Goal: Task Accomplishment & Management: Manage account settings

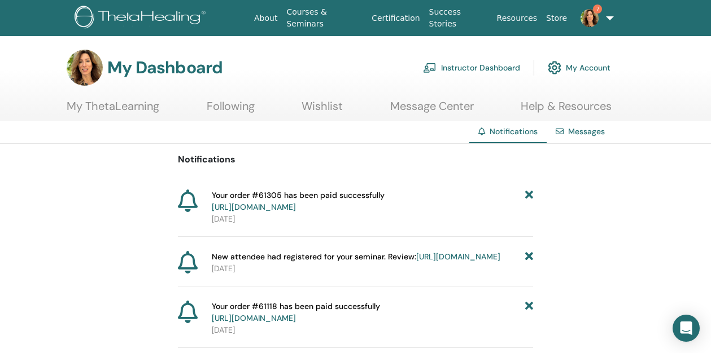
click at [486, 60] on link "Instructor Dashboard" at bounding box center [471, 67] width 97 height 25
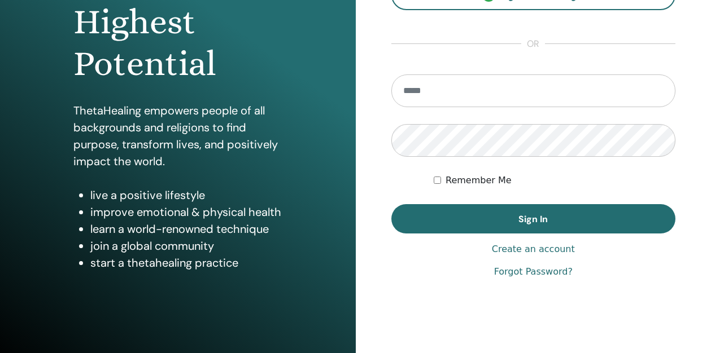
scroll to position [189, 0]
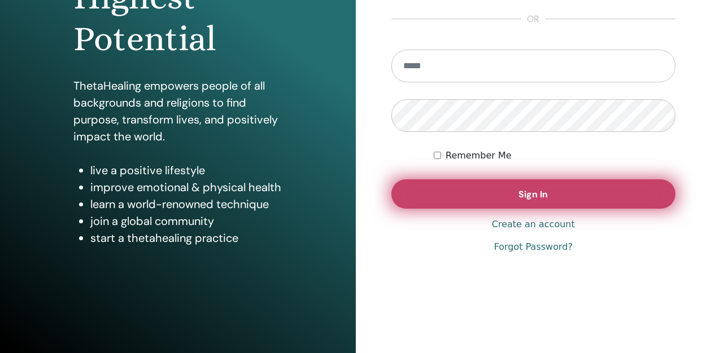
type input "**********"
click at [484, 184] on button "Sign In" at bounding box center [533, 194] width 284 height 29
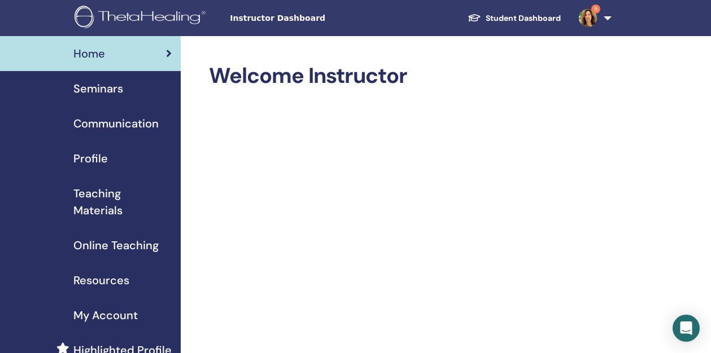
click at [106, 91] on span "Seminars" at bounding box center [98, 88] width 50 height 17
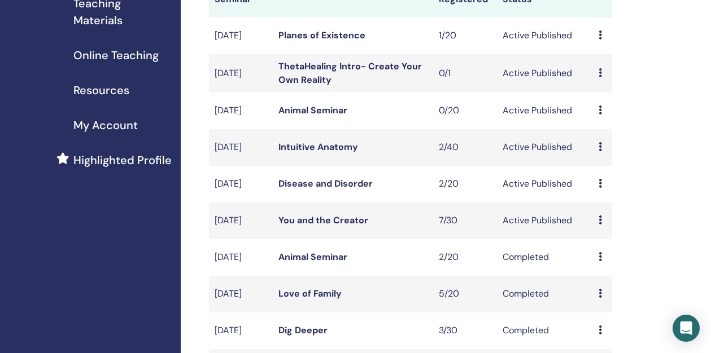
scroll to position [195, 0]
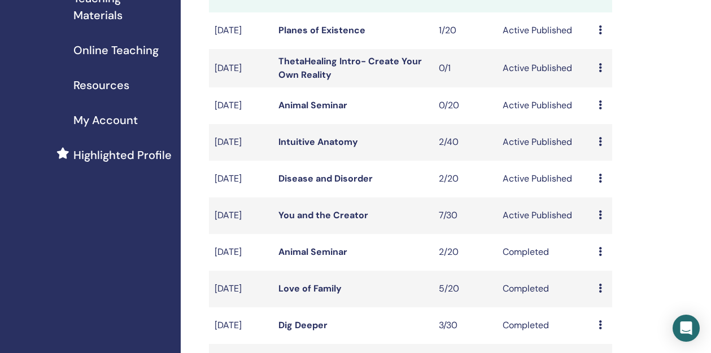
click at [336, 185] on link "Disease and Disorder" at bounding box center [325, 179] width 94 height 12
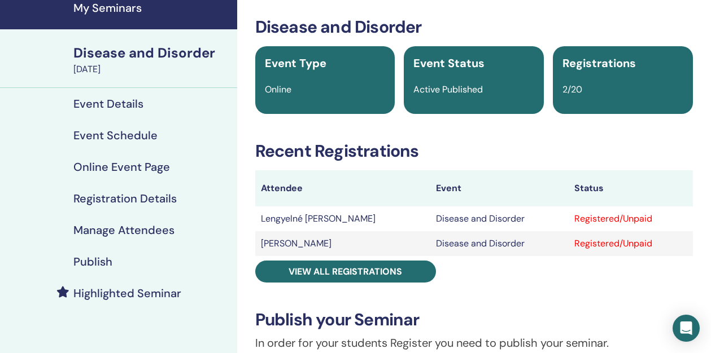
scroll to position [47, 0]
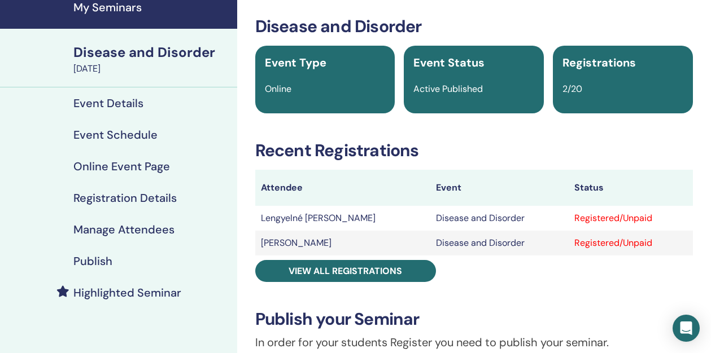
click at [140, 106] on h4 "Event Details" at bounding box center [108, 104] width 70 height 14
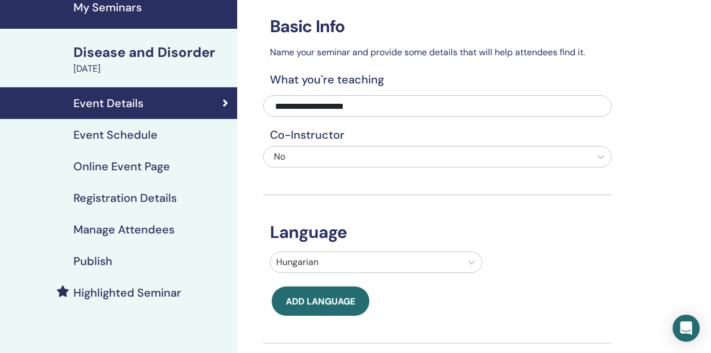
click at [107, 134] on h4 "Event Schedule" at bounding box center [115, 135] width 84 height 14
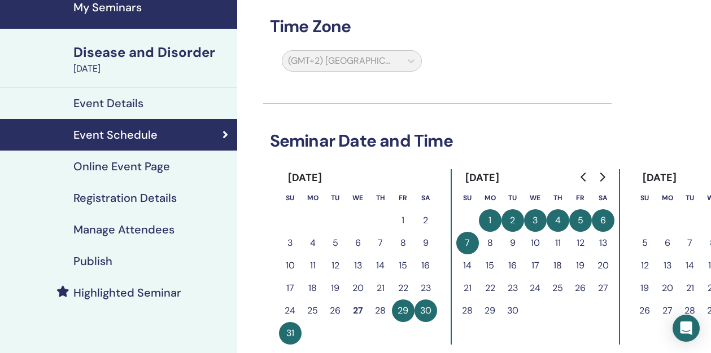
click at [112, 98] on h4 "Event Details" at bounding box center [108, 104] width 70 height 14
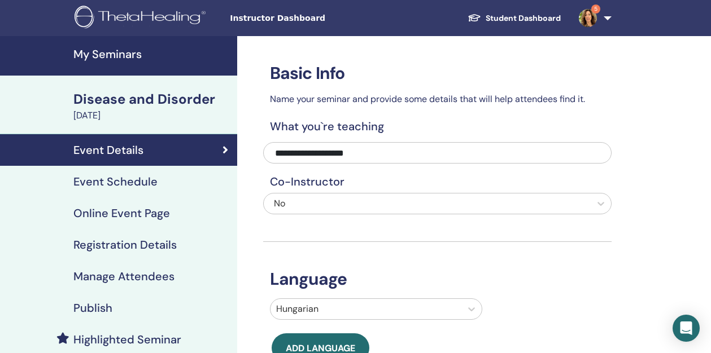
click at [113, 218] on h4 "Online Event Page" at bounding box center [121, 214] width 97 height 14
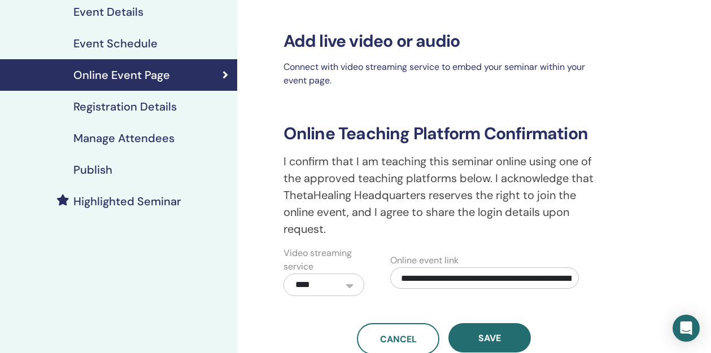
scroll to position [0, 199]
drag, startPoint x: 402, startPoint y: 277, endPoint x: 645, endPoint y: 279, distance: 243.3
click at [645, 279] on div "**********" at bounding box center [480, 126] width 447 height 457
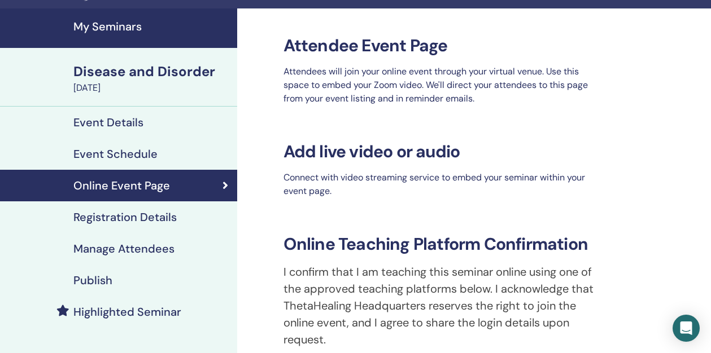
scroll to position [0, 0]
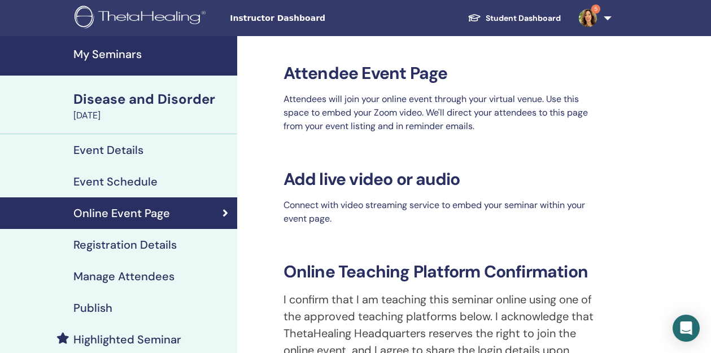
click at [128, 103] on div "Disease and Disorder" at bounding box center [151, 99] width 157 height 19
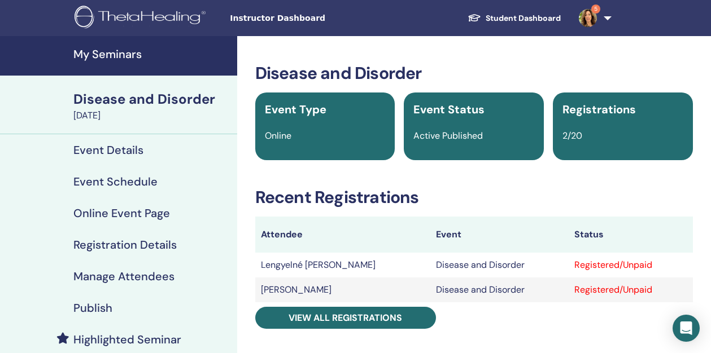
click at [135, 274] on h4 "Manage Attendees" at bounding box center [123, 277] width 101 height 14
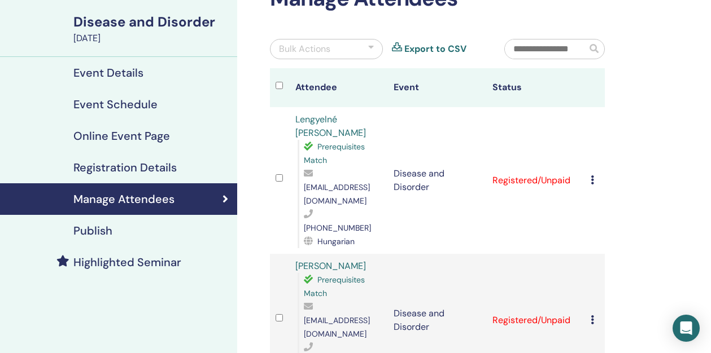
scroll to position [81, 0]
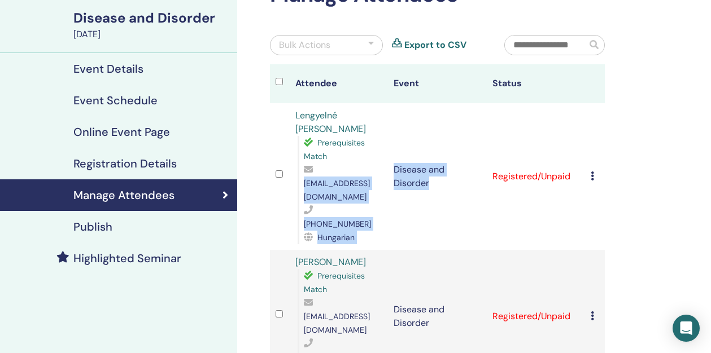
drag, startPoint x: 397, startPoint y: 182, endPoint x: 295, endPoint y: 183, distance: 101.6
click at [295, 183] on tr "Lengyelné Berta Ágnes Prerequisites Match agi.technika@gmail.com +36303181033 H…" at bounding box center [437, 176] width 335 height 147
click at [295, 183] on div "Lengyelné Berta Ágnes Prerequisites Match agi.technika@gmail.com +36303181033 H…" at bounding box center [338, 176] width 87 height 135
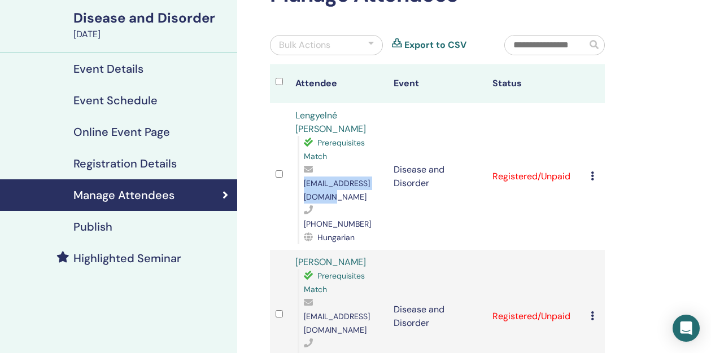
drag, startPoint x: 304, startPoint y: 182, endPoint x: 389, endPoint y: 182, distance: 85.2
click at [370, 182] on span "agi.technika@gmail.com" at bounding box center [337, 190] width 66 height 24
copy span "agi.technika@gmail.com"
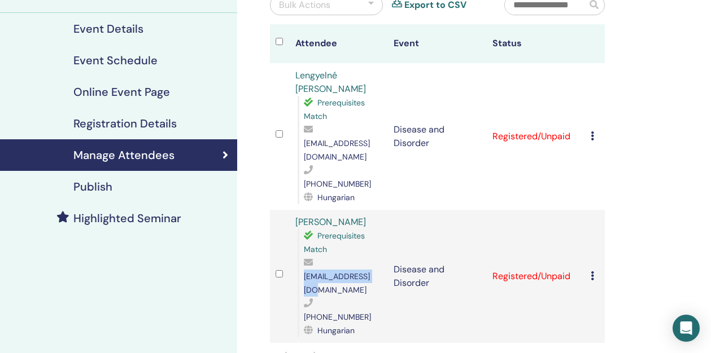
drag, startPoint x: 305, startPoint y: 250, endPoint x: 379, endPoint y: 250, distance: 74.5
click at [370, 272] on span "miki0707@gmail.com" at bounding box center [337, 284] width 66 height 24
copy span "miki0707@gmail.com"
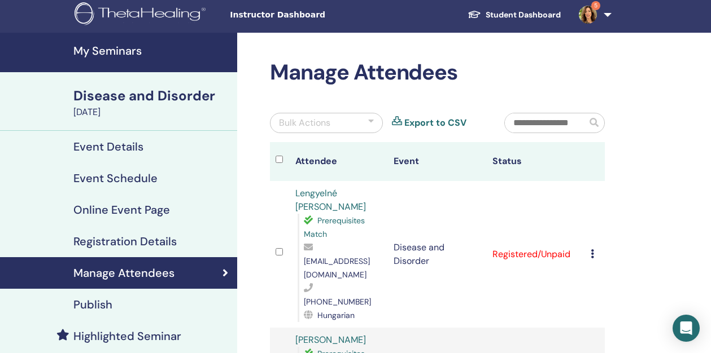
scroll to position [0, 0]
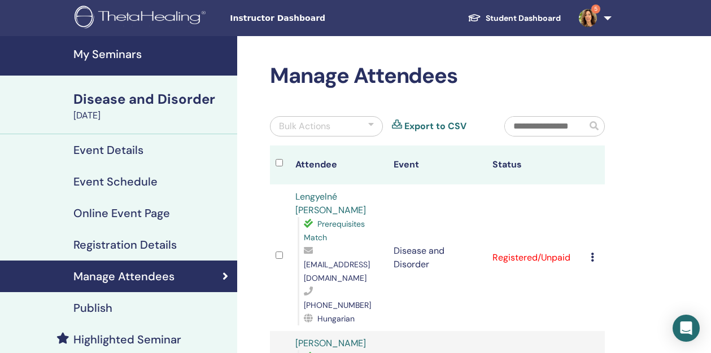
click at [102, 51] on h4 "My Seminars" at bounding box center [151, 54] width 157 height 14
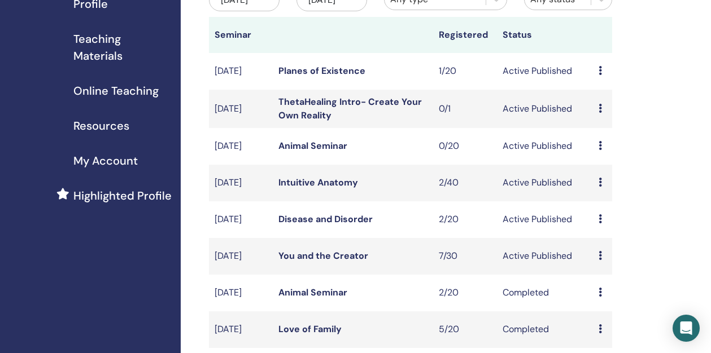
scroll to position [155, 0]
click at [600, 112] on icon at bounding box center [599, 107] width 3 height 9
click at [598, 176] on p "Cancel" at bounding box center [607, 178] width 43 height 14
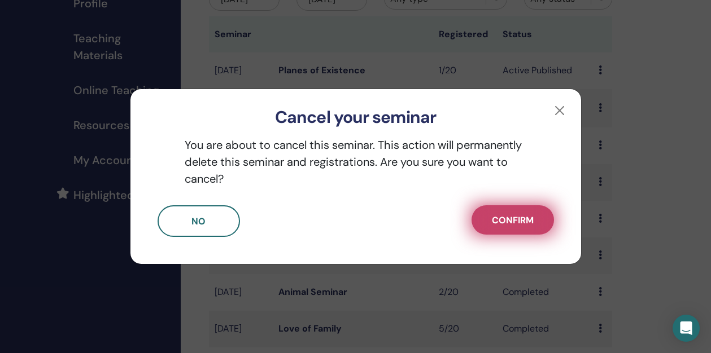
click at [510, 222] on span "Confirm" at bounding box center [513, 221] width 42 height 12
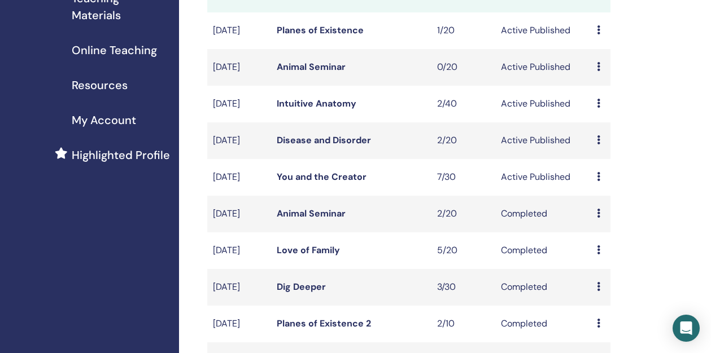
scroll to position [199, 2]
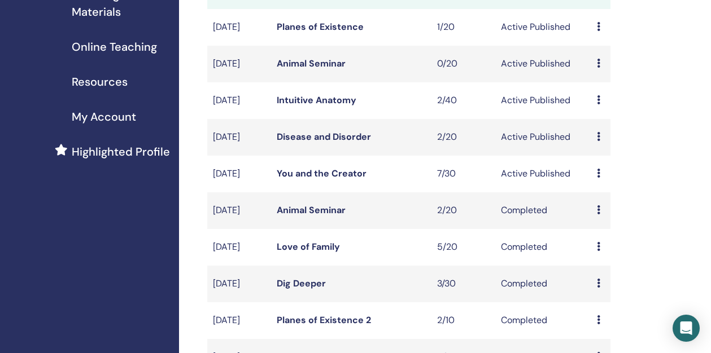
click at [343, 180] on link "You and the Creator" at bounding box center [322, 174] width 90 height 12
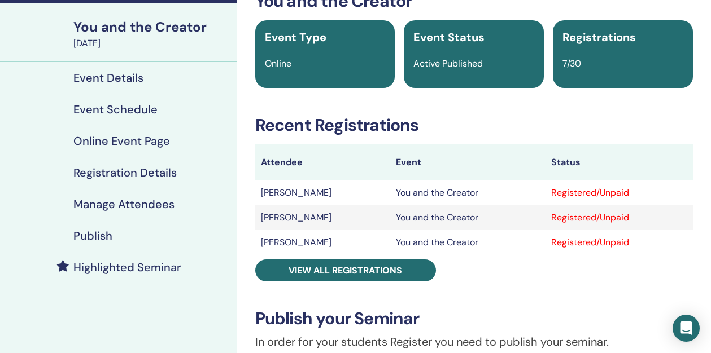
scroll to position [74, 0]
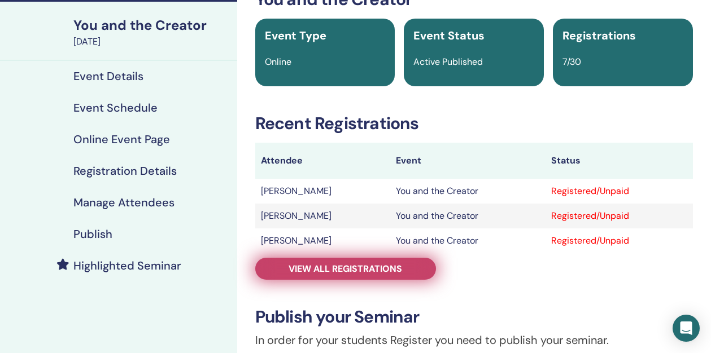
click at [327, 264] on span "View all registrations" at bounding box center [344, 269] width 113 height 12
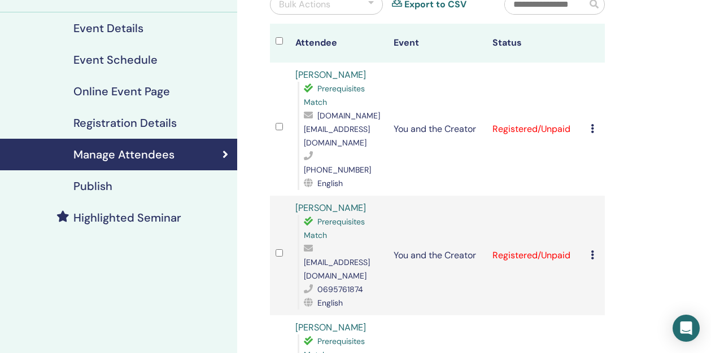
scroll to position [121, 0]
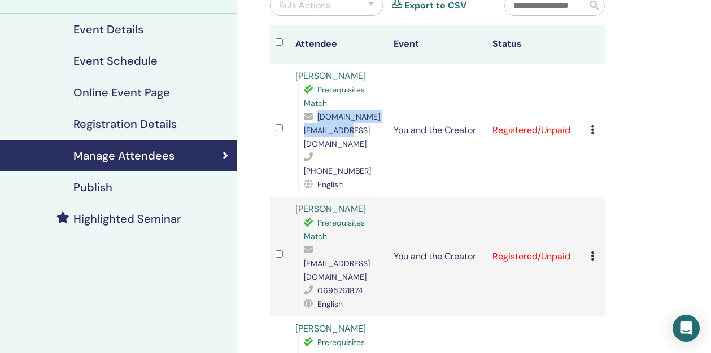
drag, startPoint x: 401, startPoint y: 129, endPoint x: 303, endPoint y: 126, distance: 98.2
click at [304, 126] on span "[DOMAIN_NAME][EMAIL_ADDRESS][DOMAIN_NAME]" at bounding box center [342, 130] width 76 height 37
copy span "[DOMAIN_NAME][EMAIL_ADDRESS][DOMAIN_NAME]"
